Goal: Find specific page/section: Find specific page/section

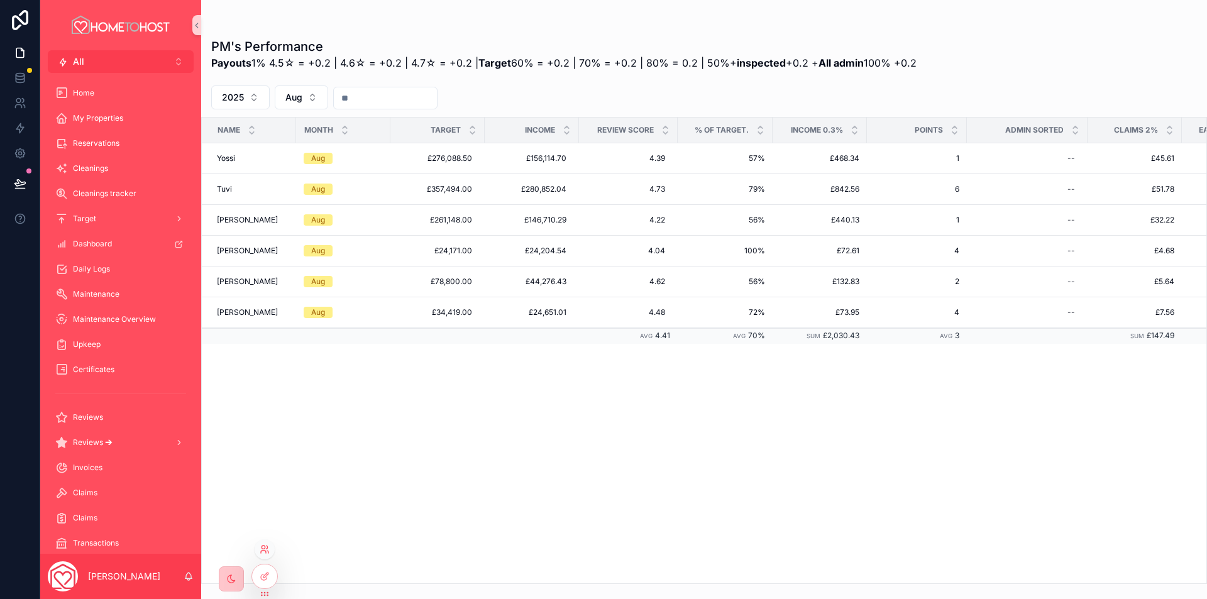
click at [262, 549] on icon at bounding box center [265, 549] width 10 height 10
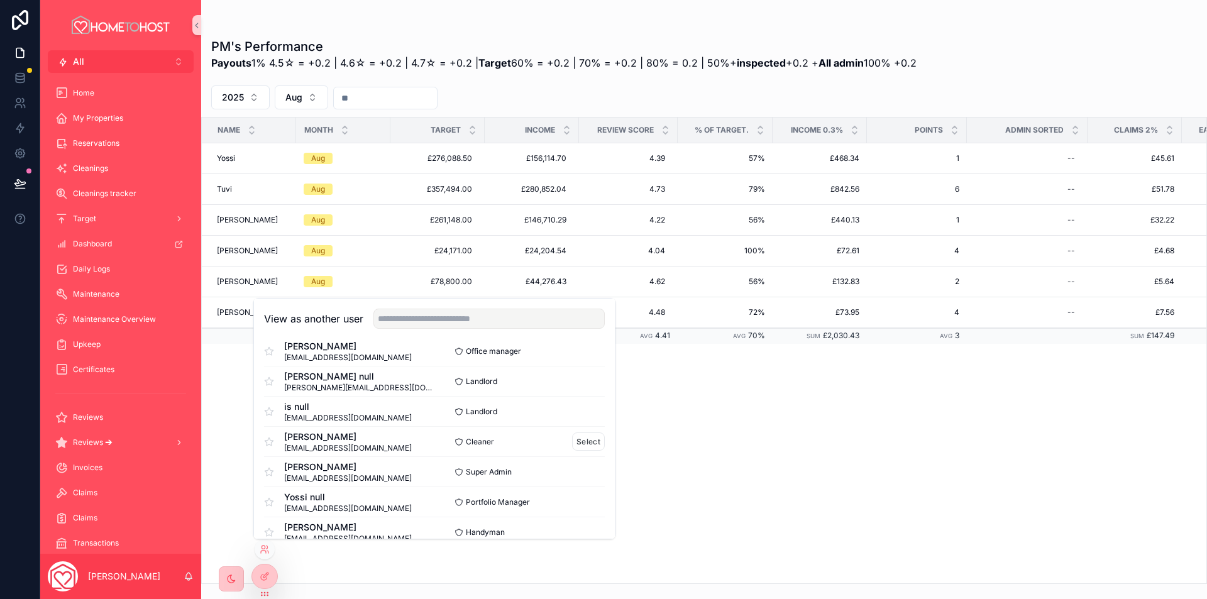
scroll to position [63, 0]
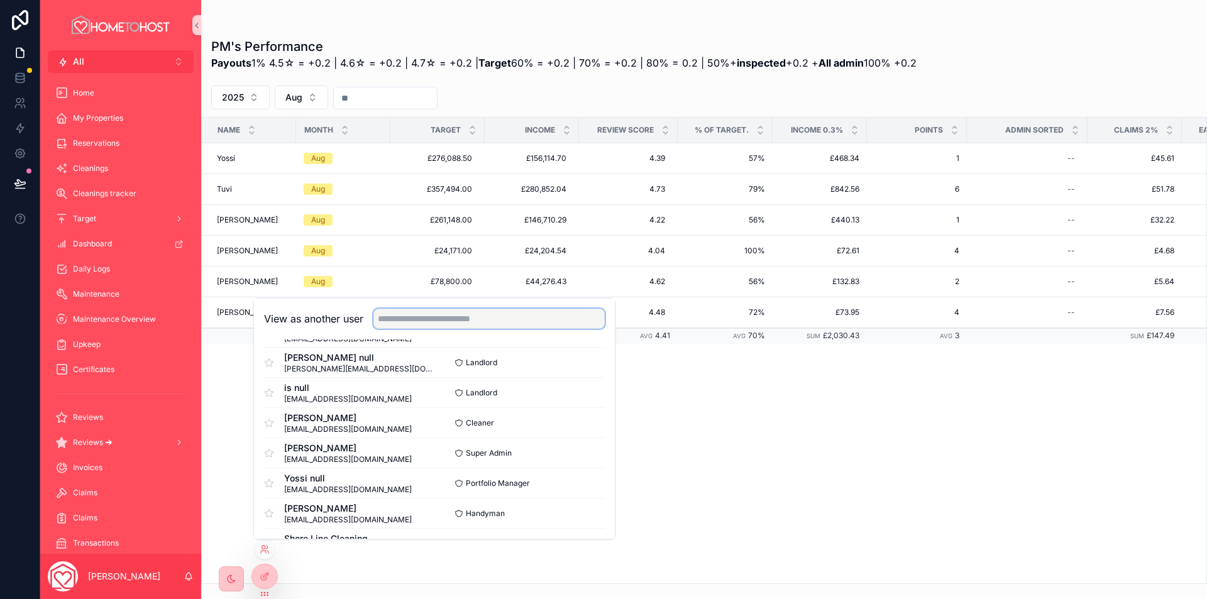
click at [478, 316] on input "text" at bounding box center [488, 319] width 231 height 20
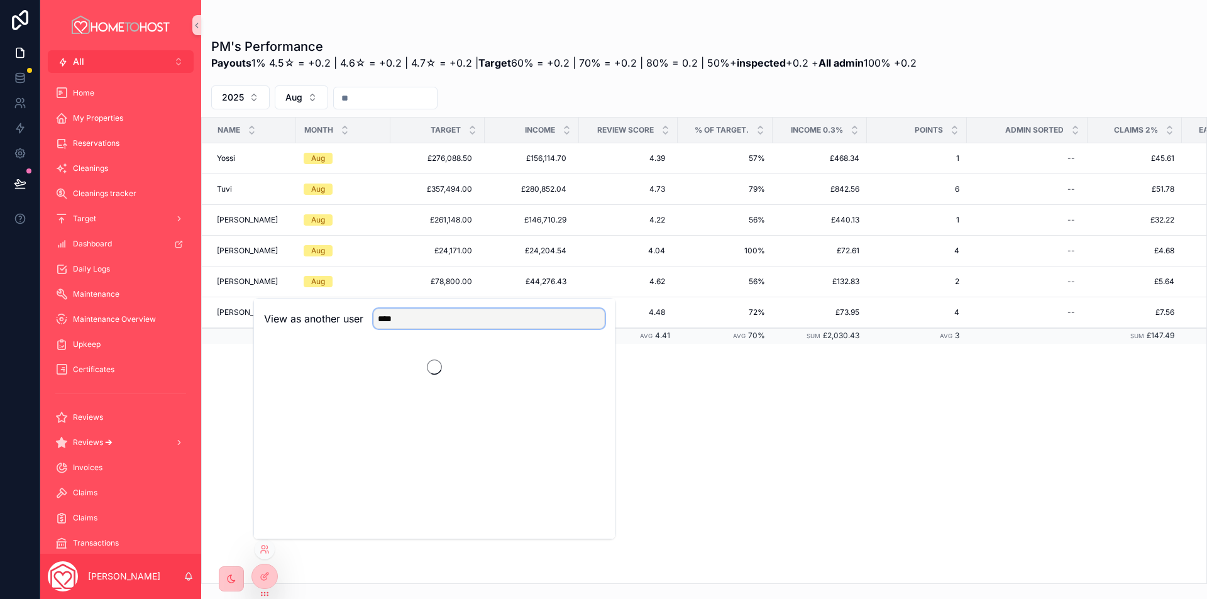
scroll to position [0, 0]
type input "****"
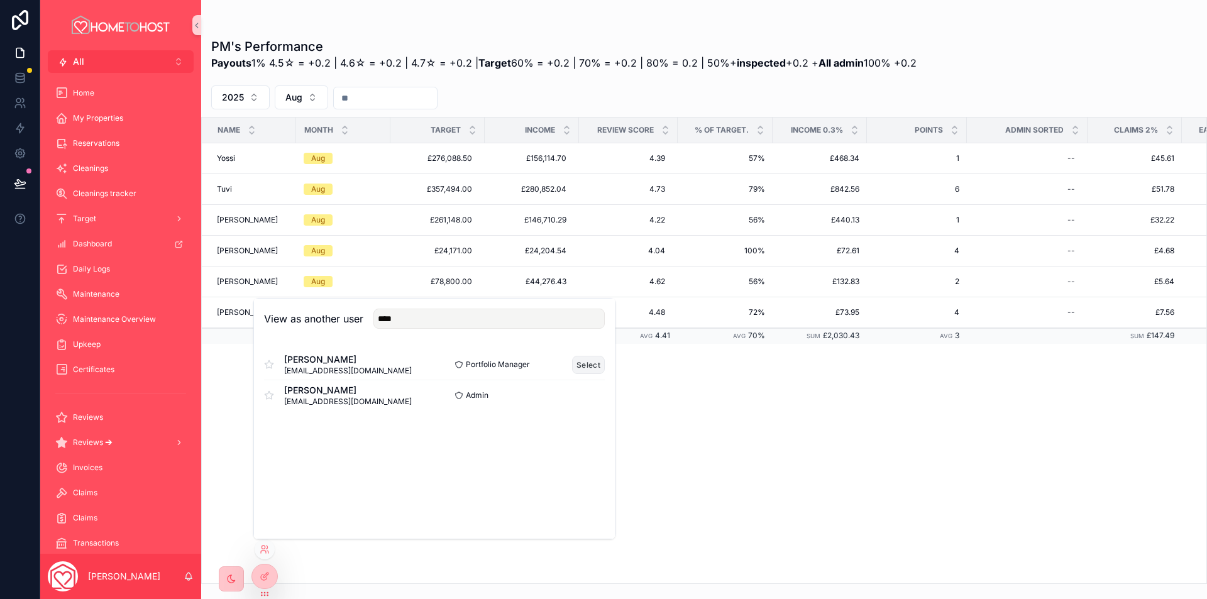
click at [589, 362] on button "Select" at bounding box center [588, 365] width 33 height 18
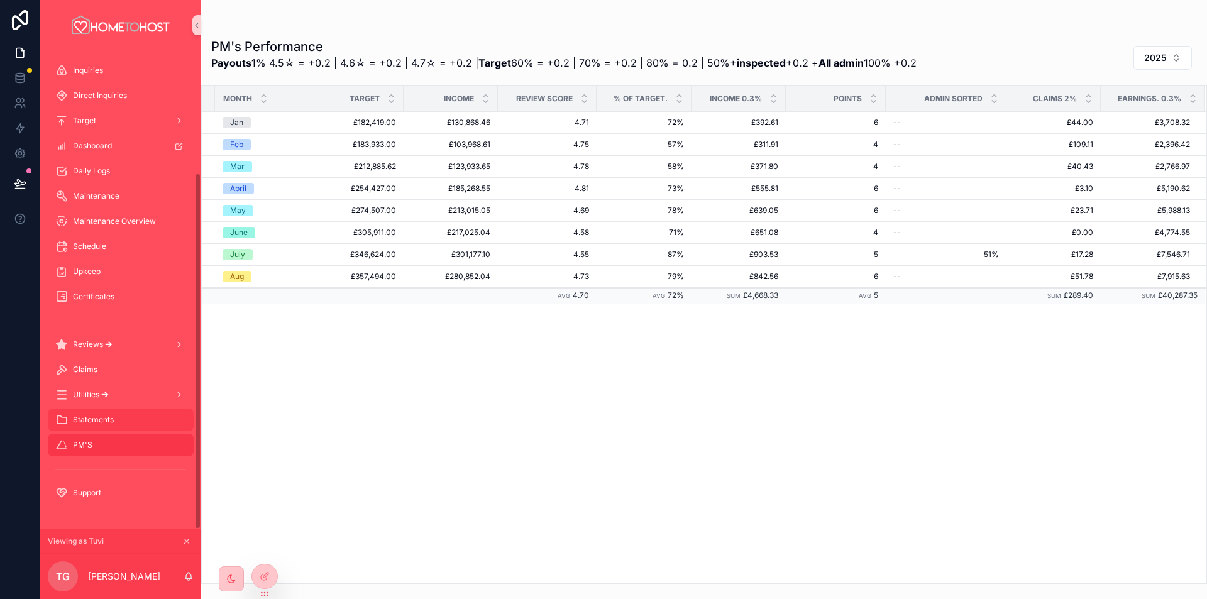
scroll to position [165, 0]
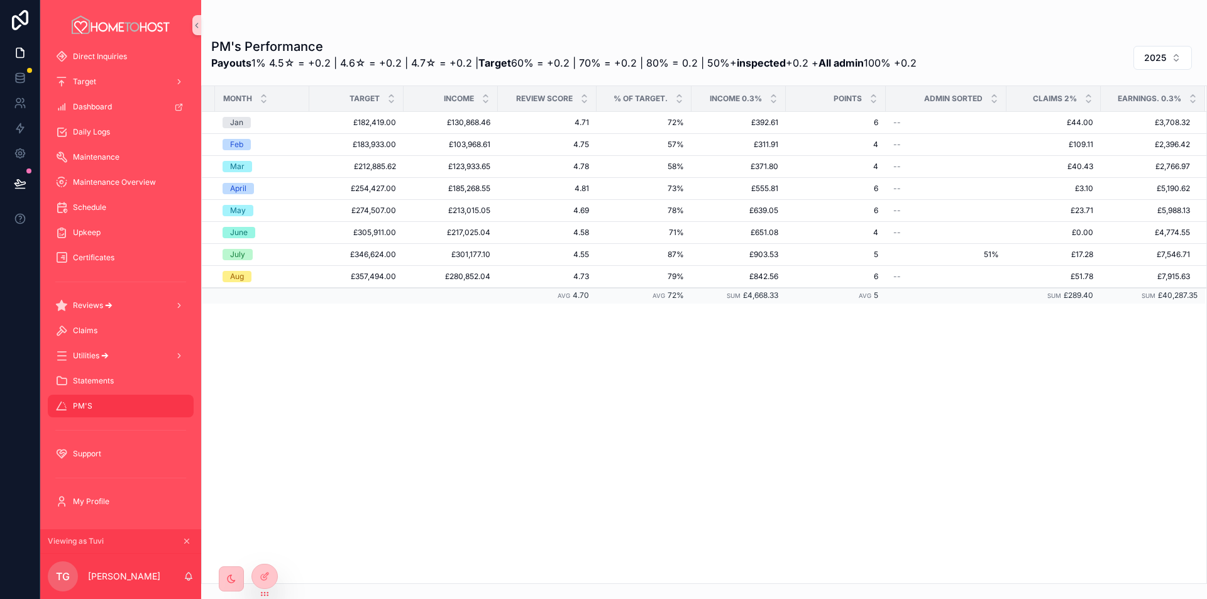
click at [183, 538] on icon "scrollable content" at bounding box center [186, 541] width 9 height 9
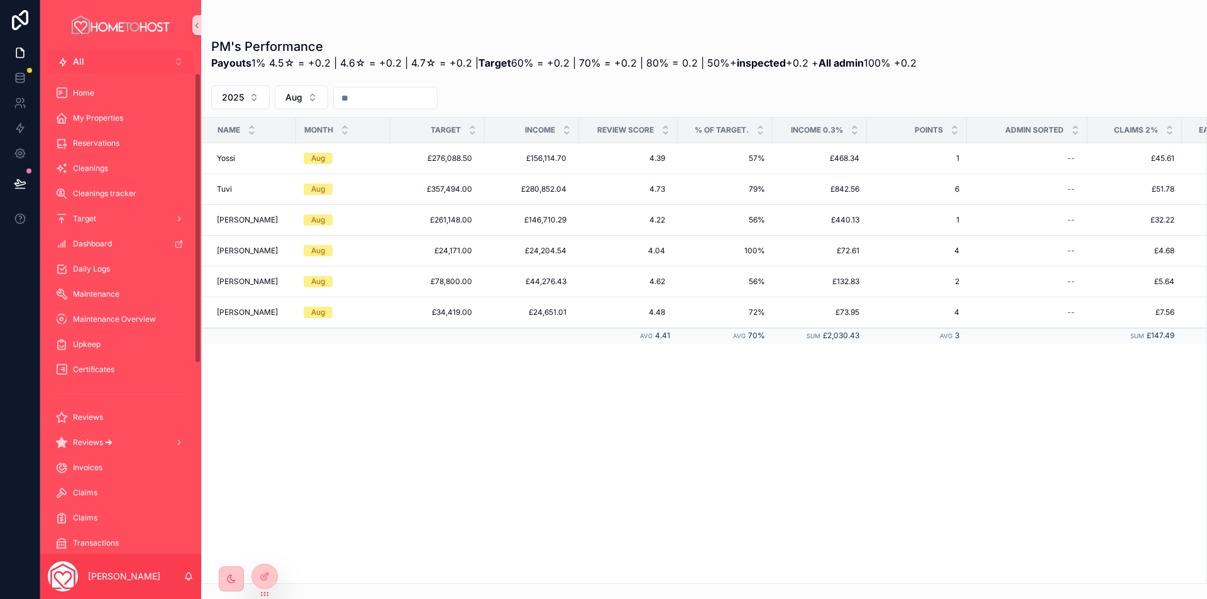
click at [129, 63] on button "All Alt 2" at bounding box center [121, 61] width 146 height 23
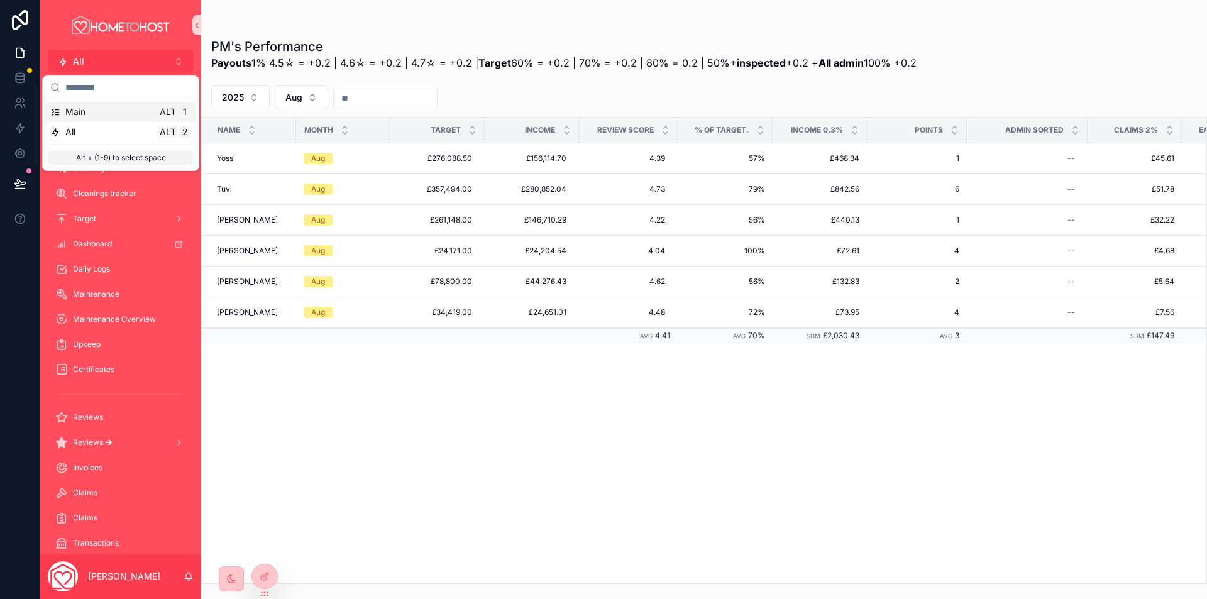
click at [116, 114] on div "Main Alt 1" at bounding box center [120, 112] width 141 height 13
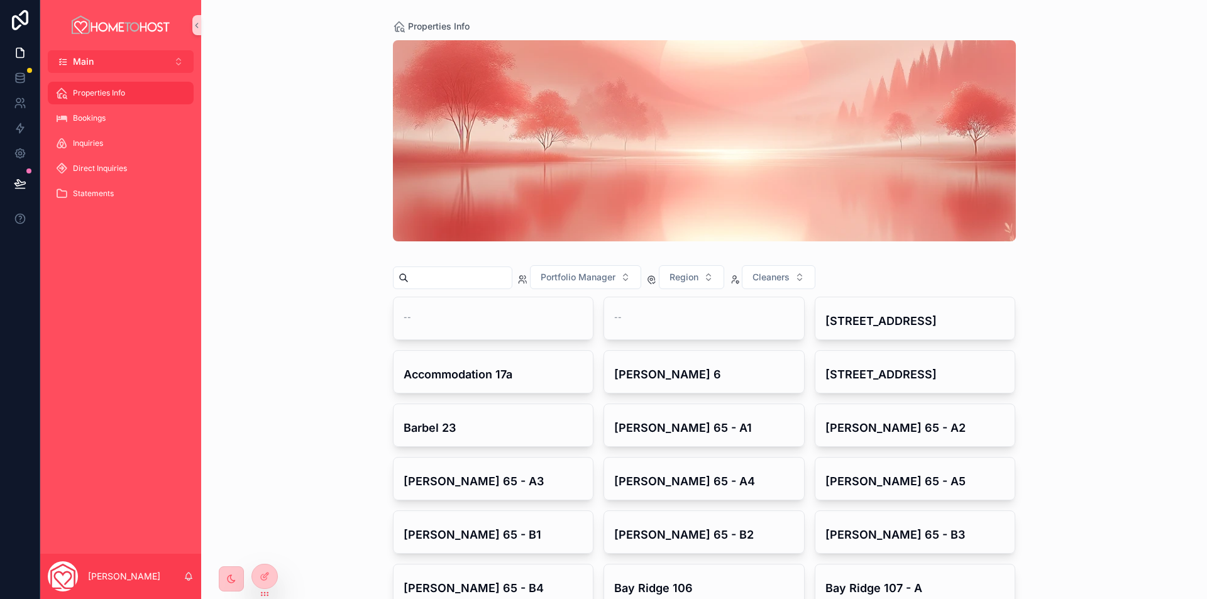
click at [471, 280] on input "scrollable content" at bounding box center [460, 278] width 103 height 18
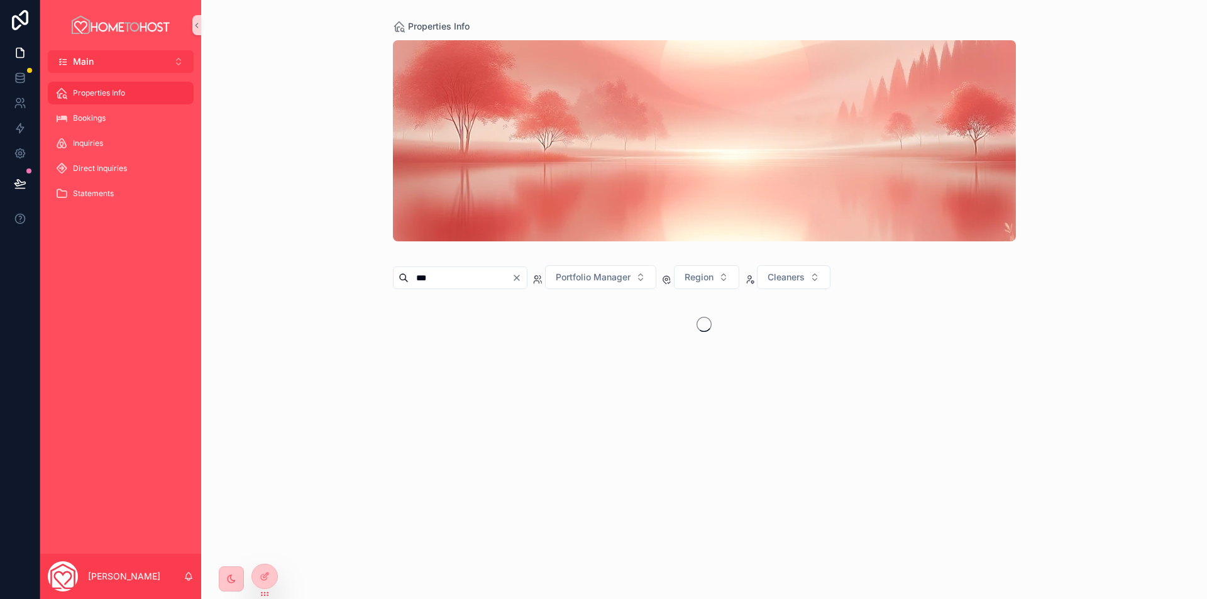
type input "***"
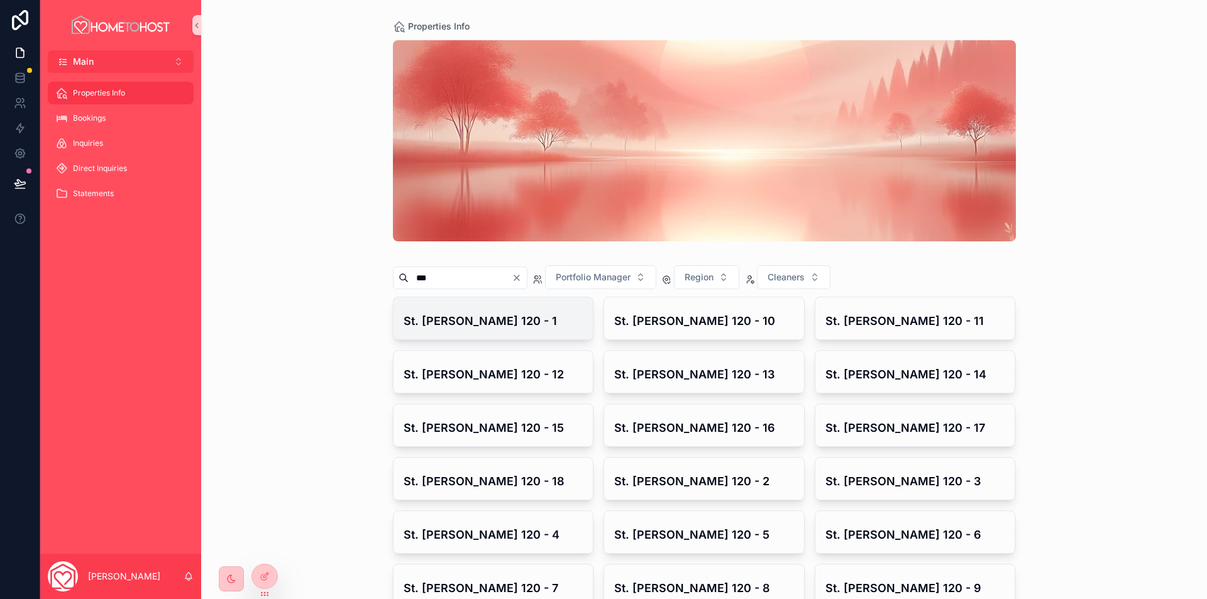
click at [492, 322] on h4 "St. John 120 - 1" at bounding box center [494, 320] width 180 height 17
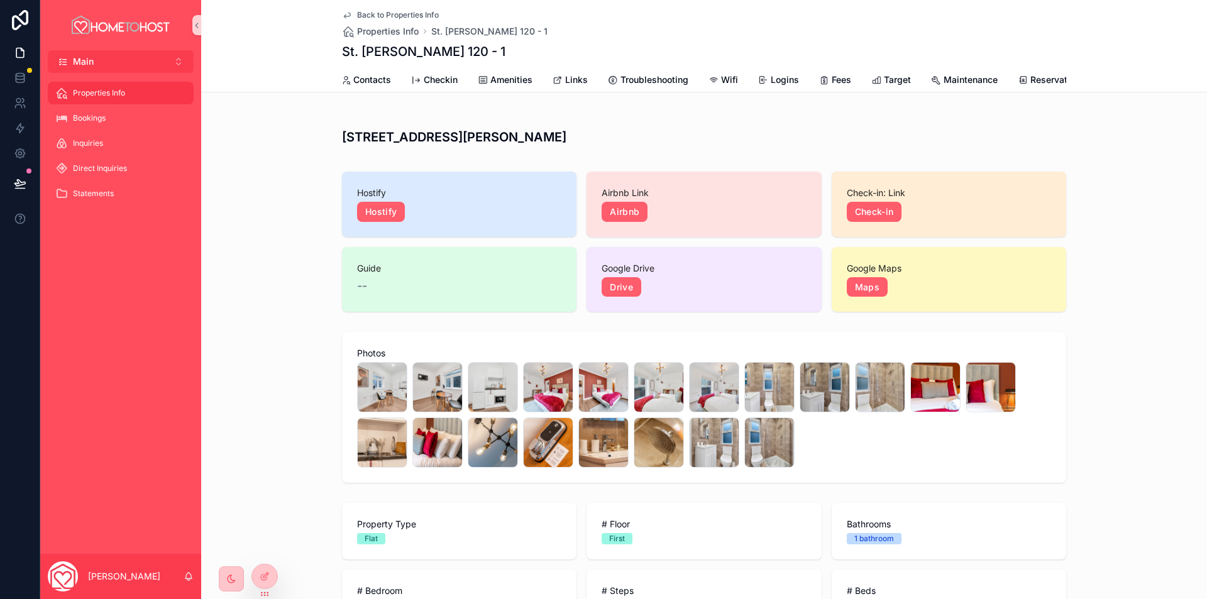
scroll to position [0, 32]
click at [567, 85] on div "Main Contacts Checkin Amenities Links Troubleshooting Wifi Logins Fees Target M…" at bounding box center [704, 80] width 724 height 24
click at [588, 82] on span "Links" at bounding box center [599, 80] width 23 height 13
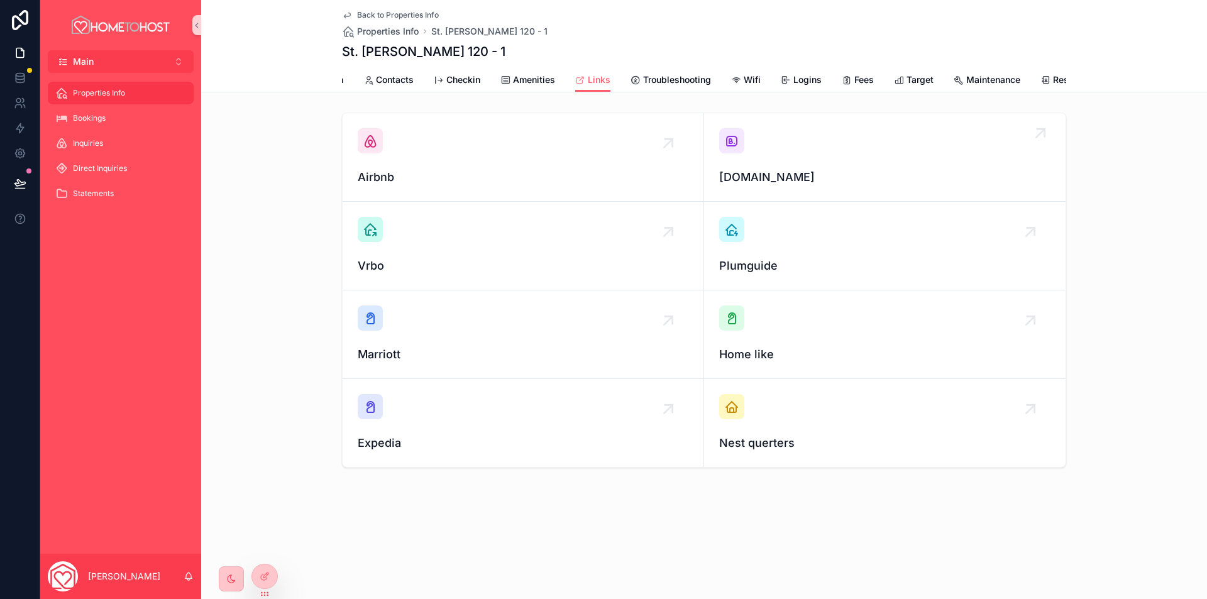
click at [825, 155] on div "[DOMAIN_NAME]" at bounding box center [884, 157] width 331 height 58
click at [136, 107] on link "Bookings" at bounding box center [121, 118] width 146 height 23
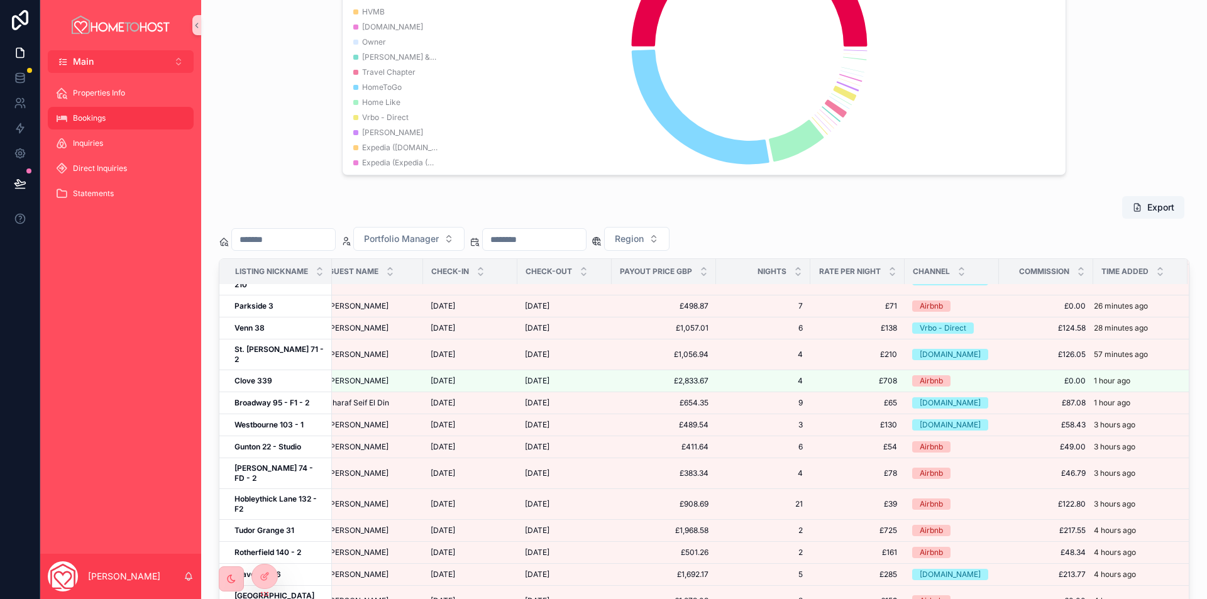
scroll to position [629, 0]
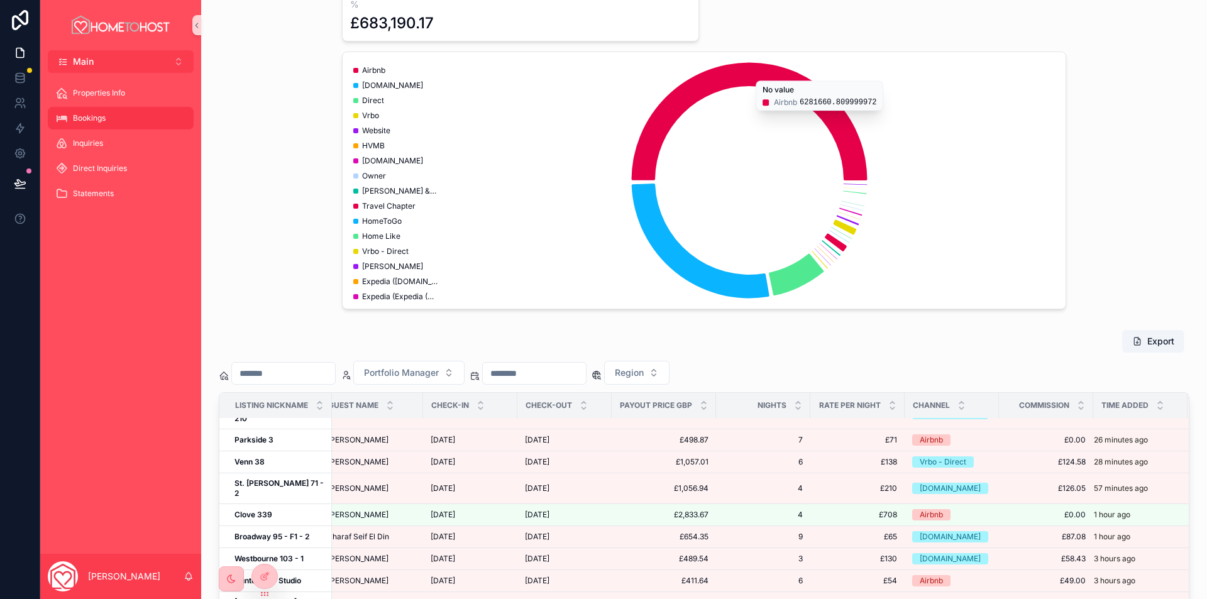
click at [284, 372] on input "scrollable content" at bounding box center [283, 374] width 103 height 18
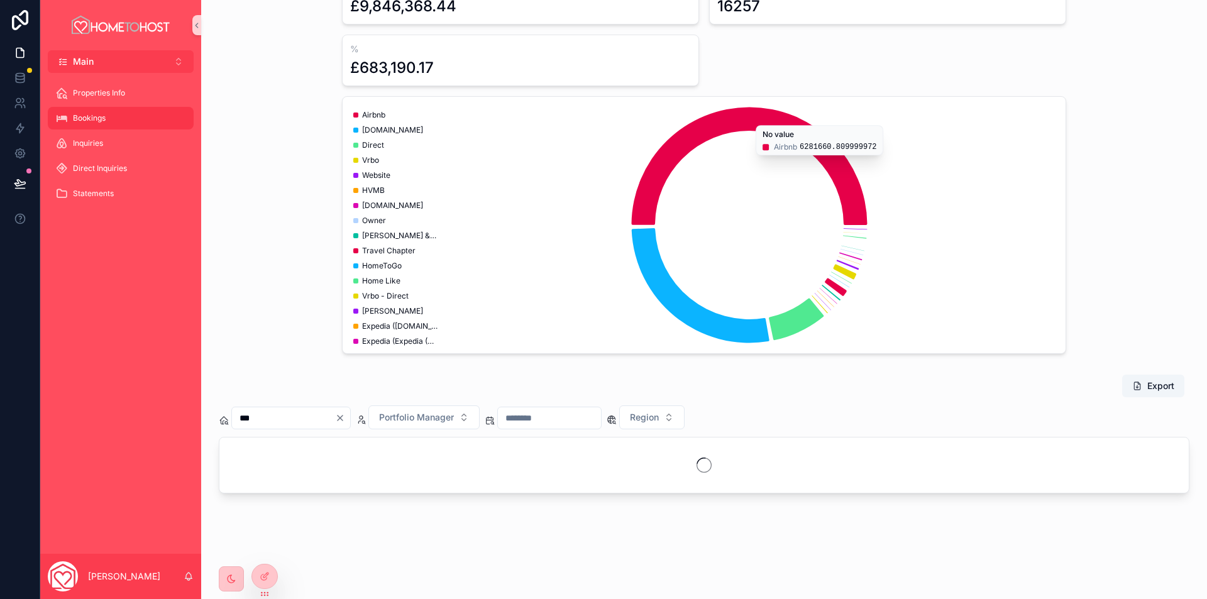
scroll to position [584, 0]
type input "***"
click at [1171, 275] on div "ALL Portfolio Manager Region Filter Apartment Payout Price £9,846,368.44 RESERV…" at bounding box center [704, 135] width 986 height 448
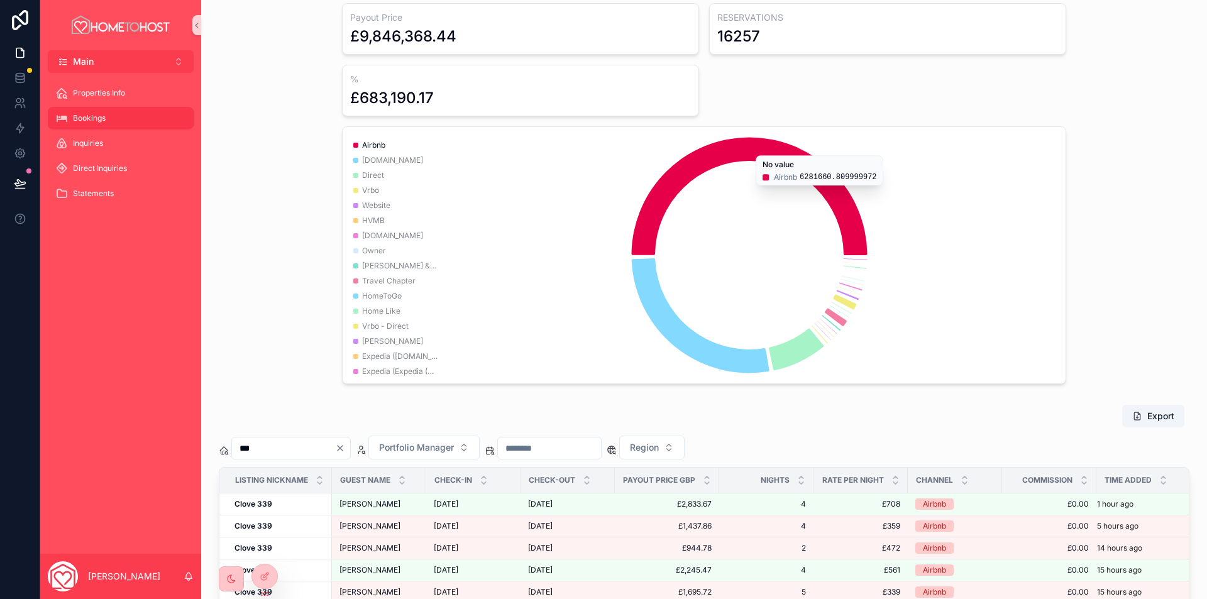
scroll to position [0, 0]
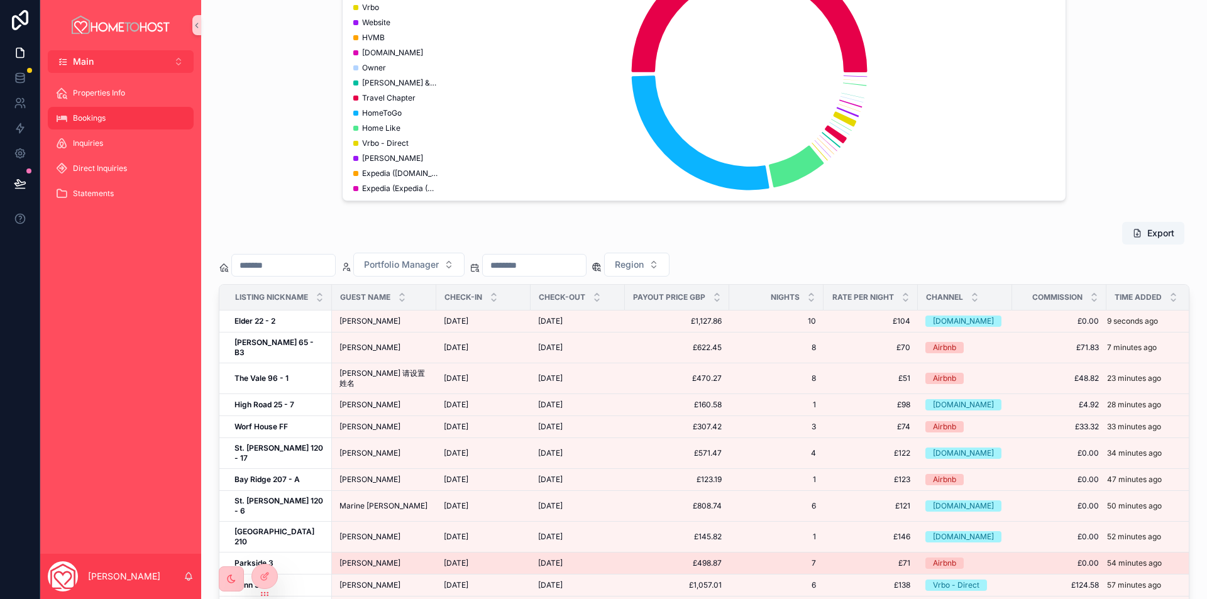
scroll to position [943, 0]
